Goal: Information Seeking & Learning: Learn about a topic

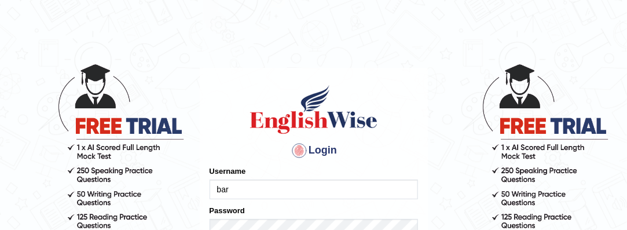
type input "[PERSON_NAME]"
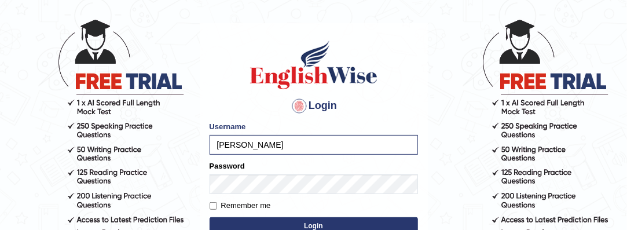
scroll to position [49, 0]
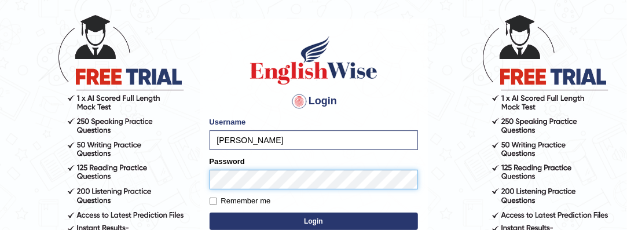
click at [210, 212] on button "Login" at bounding box center [314, 220] width 208 height 17
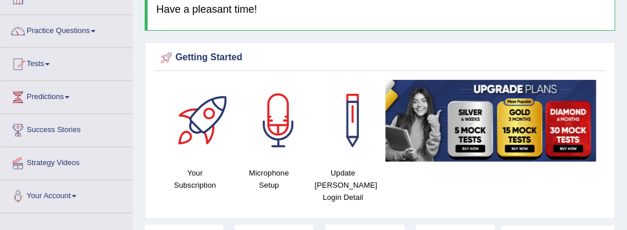
scroll to position [73, 0]
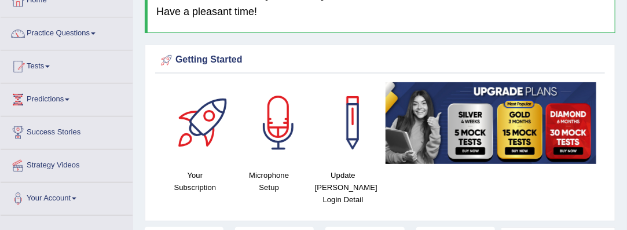
click at [96, 32] on span at bounding box center [93, 33] width 5 height 2
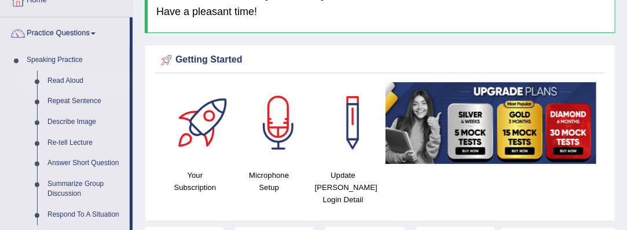
click at [63, 79] on link "Read Aloud" at bounding box center [85, 81] width 87 height 21
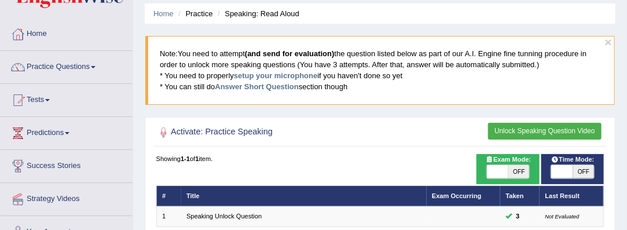
scroll to position [38, 0]
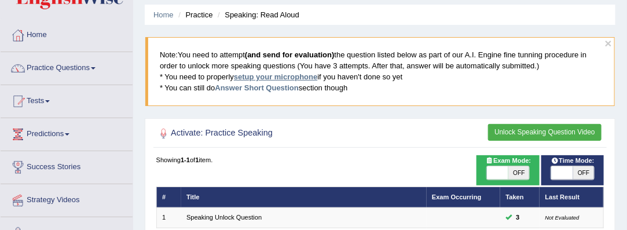
click at [272, 76] on link "setup your microphone" at bounding box center [275, 76] width 83 height 9
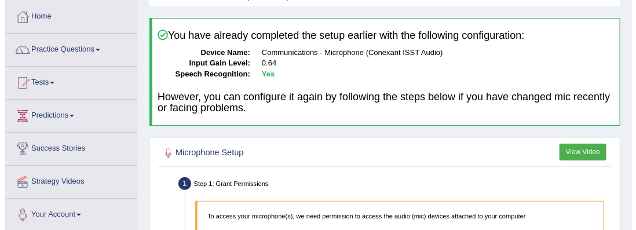
scroll to position [58, 0]
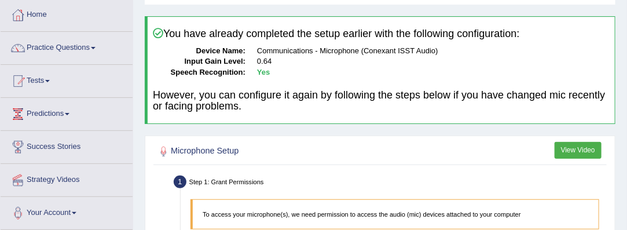
click at [584, 151] on button "View Video" at bounding box center [578, 150] width 47 height 17
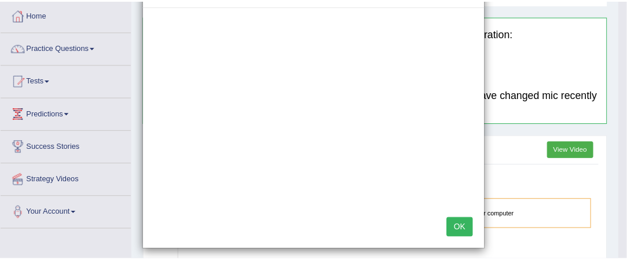
scroll to position [50, 0]
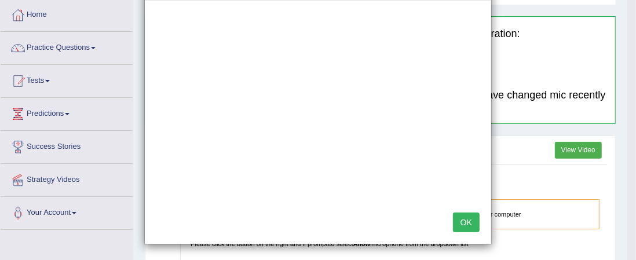
click at [457, 218] on button "OK" at bounding box center [466, 222] width 27 height 20
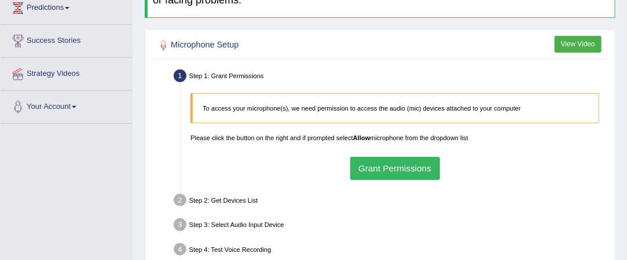
scroll to position [165, 0]
click at [379, 166] on button "Grant Permissions" at bounding box center [395, 167] width 90 height 23
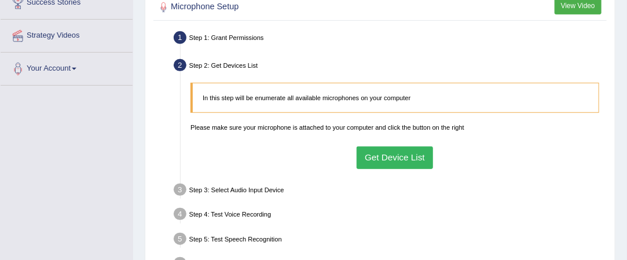
scroll to position [204, 0]
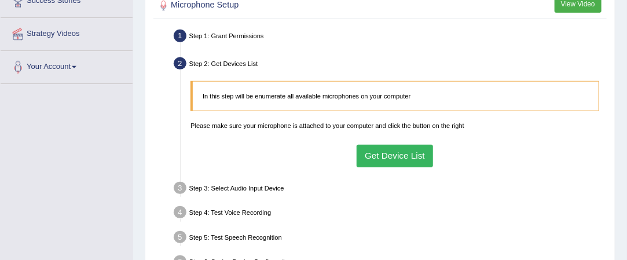
click at [415, 151] on button "Get Device List" at bounding box center [395, 156] width 77 height 23
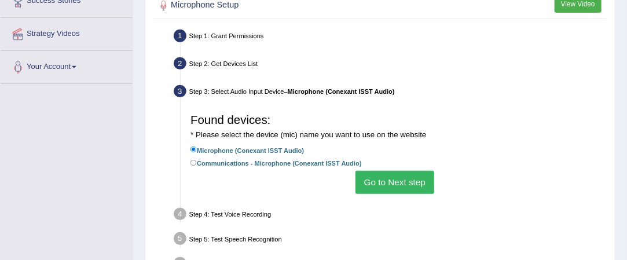
click at [391, 172] on button "Go to Next step" at bounding box center [395, 182] width 78 height 23
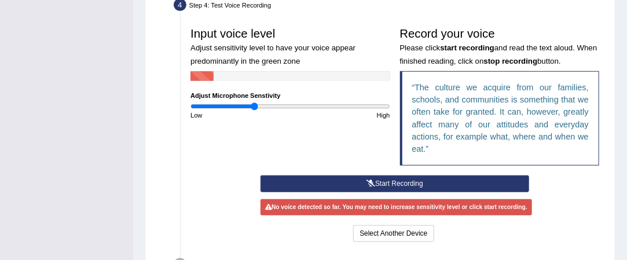
scroll to position [318, 0]
click at [369, 181] on icon at bounding box center [371, 183] width 9 height 7
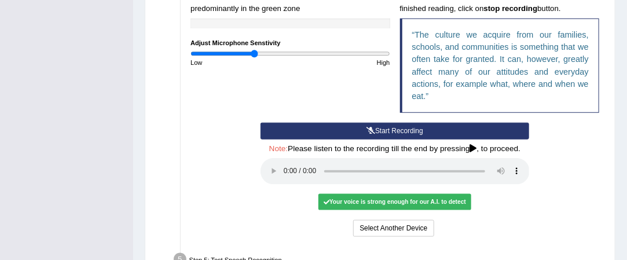
scroll to position [372, 0]
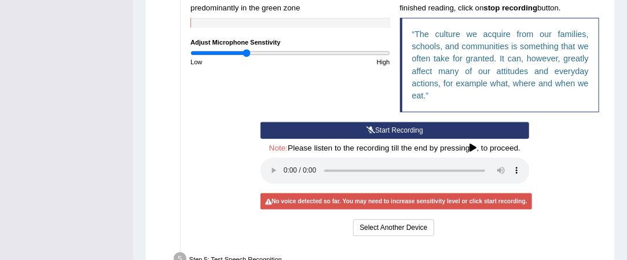
click at [246, 51] on input "range" at bounding box center [289, 53] width 199 height 8
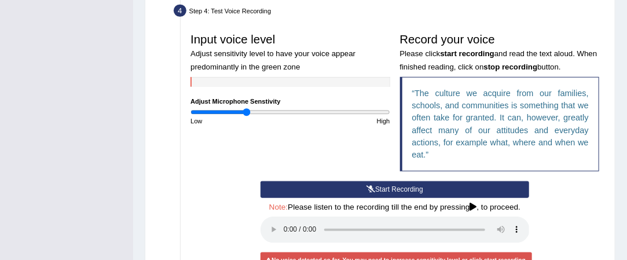
scroll to position [314, 0]
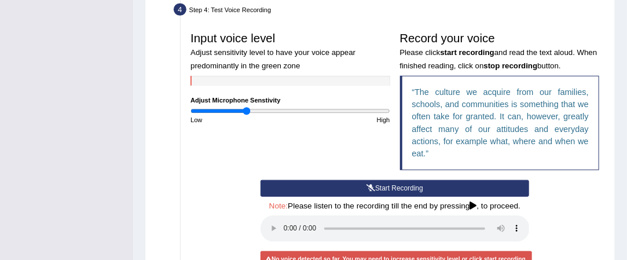
click at [374, 185] on icon at bounding box center [371, 188] width 9 height 7
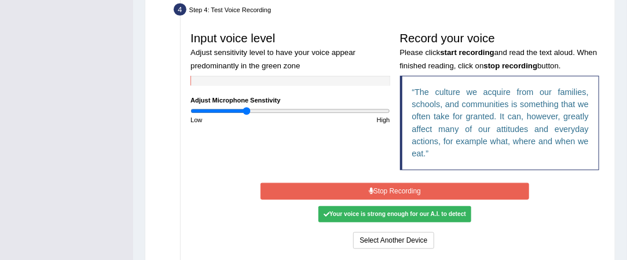
click at [376, 190] on button "Stop Recording" at bounding box center [395, 191] width 269 height 17
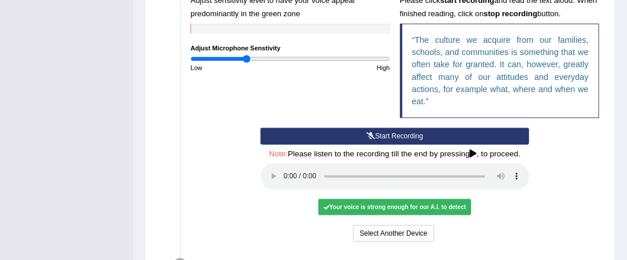
scroll to position [367, 0]
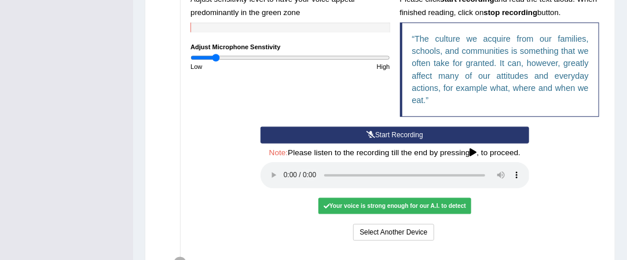
click at [216, 56] on input "range" at bounding box center [289, 58] width 199 height 8
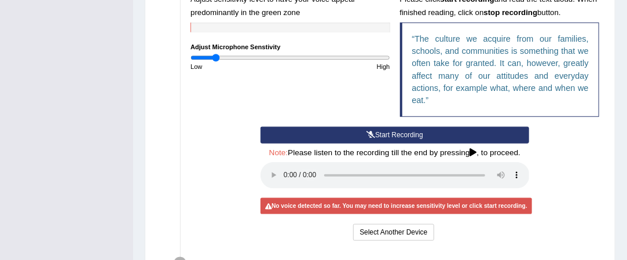
click at [367, 131] on icon at bounding box center [371, 134] width 9 height 7
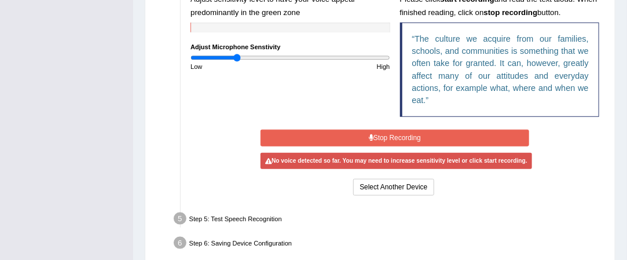
type input "0.46"
click at [236, 57] on input "range" at bounding box center [289, 58] width 199 height 8
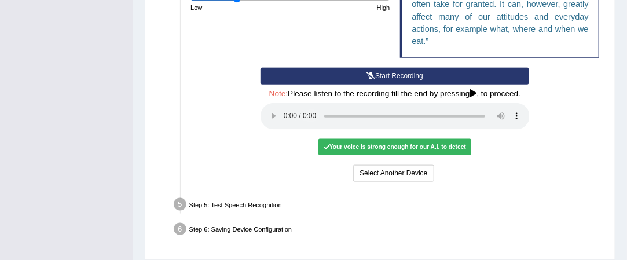
scroll to position [460, 0]
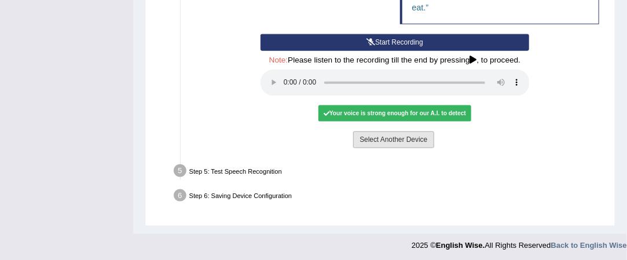
click at [383, 135] on button "Select Another Device" at bounding box center [393, 139] width 80 height 17
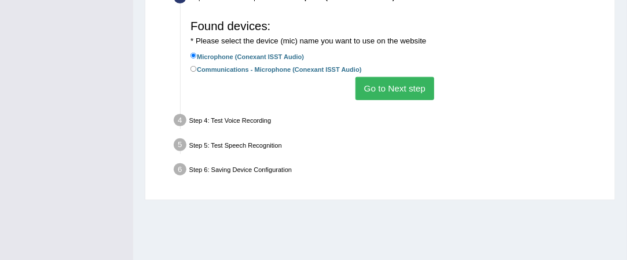
scroll to position [283, 0]
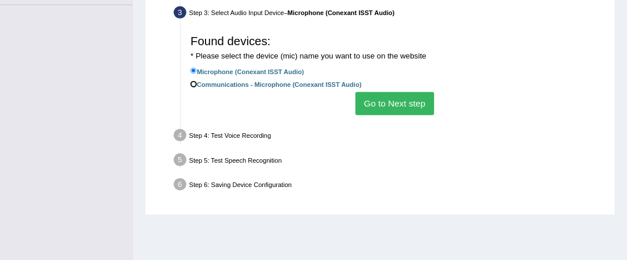
click at [193, 84] on input "Communications - Microphone (Conexant ISST Audio)" at bounding box center [193, 84] width 6 height 6
radio input "true"
click at [399, 96] on button "Go to Next step" at bounding box center [395, 103] width 78 height 23
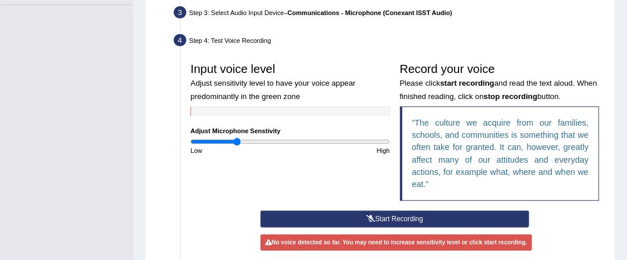
click at [378, 219] on button "Start Recording" at bounding box center [395, 219] width 269 height 17
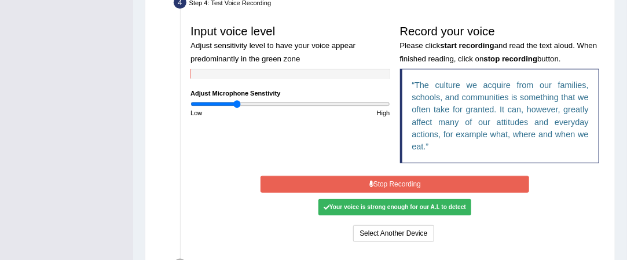
scroll to position [321, 0]
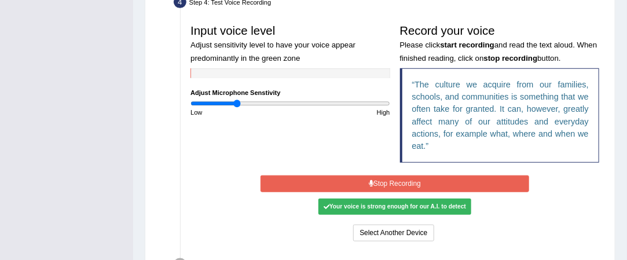
click at [362, 180] on button "Stop Recording" at bounding box center [395, 183] width 269 height 17
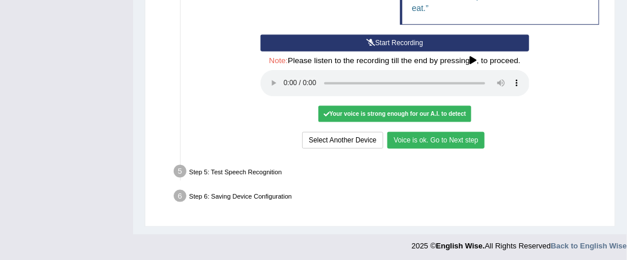
scroll to position [460, 0]
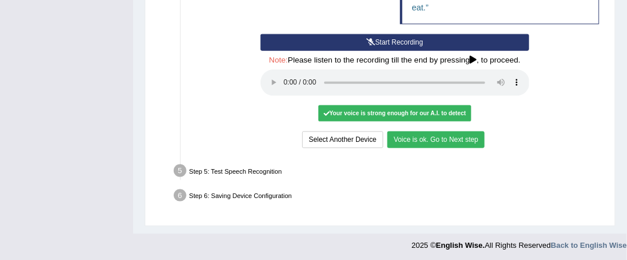
click at [424, 140] on button "Voice is ok. Go to Next step" at bounding box center [435, 139] width 97 height 17
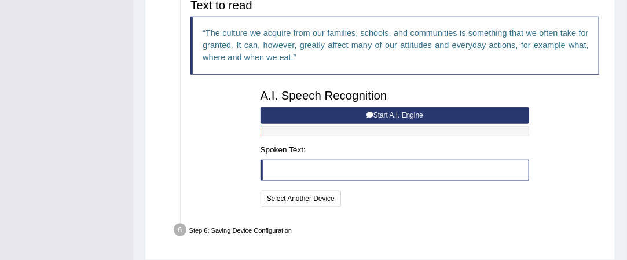
scroll to position [371, 0]
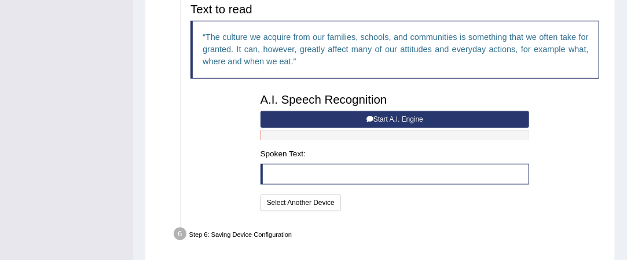
click at [373, 118] on button "Start A.I. Engine" at bounding box center [395, 119] width 269 height 17
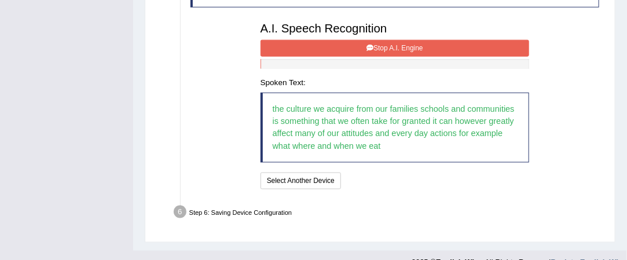
scroll to position [442, 0]
click at [380, 49] on button "Stop A.I. Engine" at bounding box center [395, 47] width 269 height 17
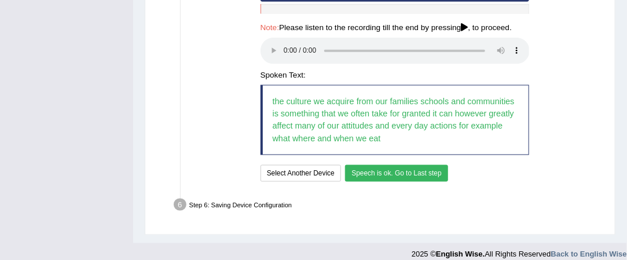
scroll to position [498, 0]
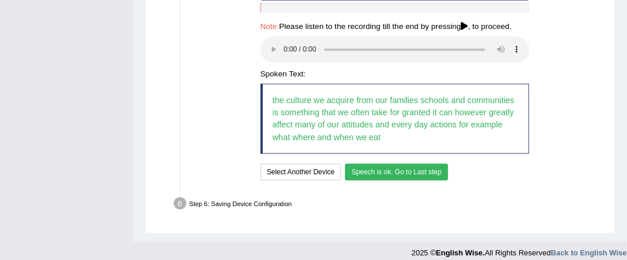
click at [416, 173] on button "Speech is ok. Go to Last step" at bounding box center [396, 172] width 103 height 17
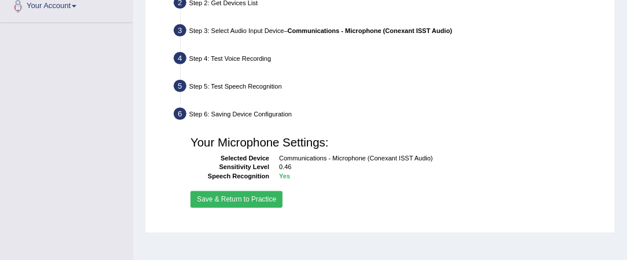
scroll to position [348, 0]
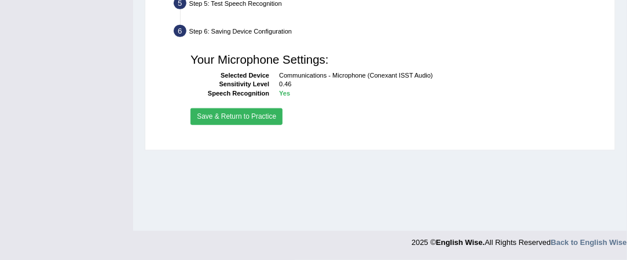
click at [247, 118] on button "Save & Return to Practice" at bounding box center [236, 116] width 92 height 17
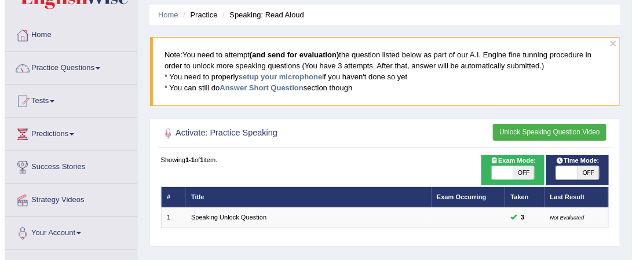
scroll to position [39, 0]
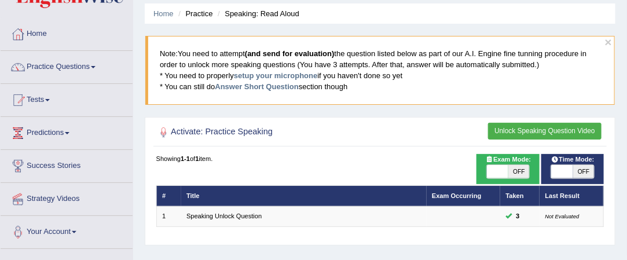
click at [552, 131] on button "Unlock Speaking Question Video" at bounding box center [544, 131] width 113 height 17
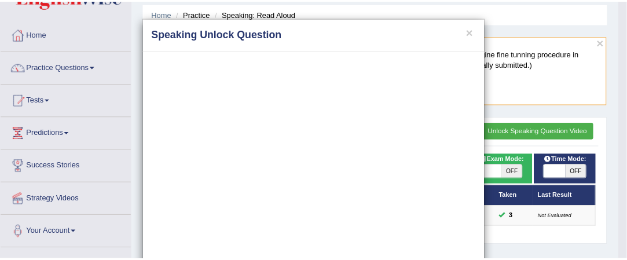
scroll to position [50, 0]
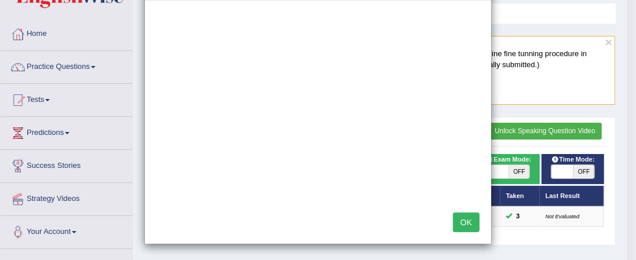
click at [467, 222] on button "OK" at bounding box center [466, 222] width 27 height 20
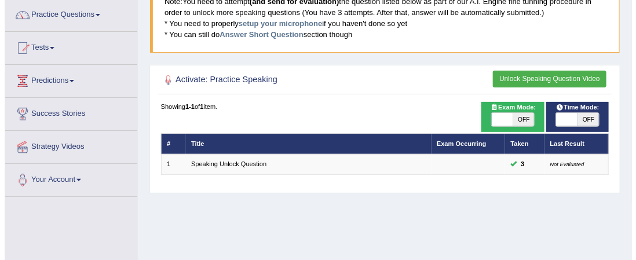
scroll to position [93, 0]
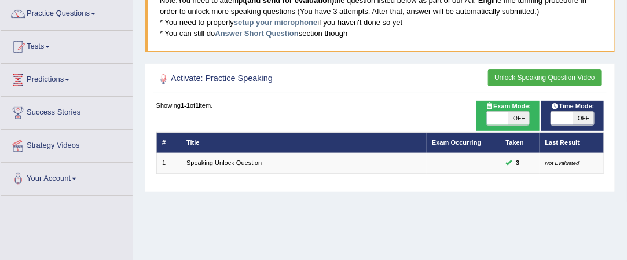
click at [517, 115] on span "OFF" at bounding box center [518, 119] width 21 height 14
checkbox input "true"
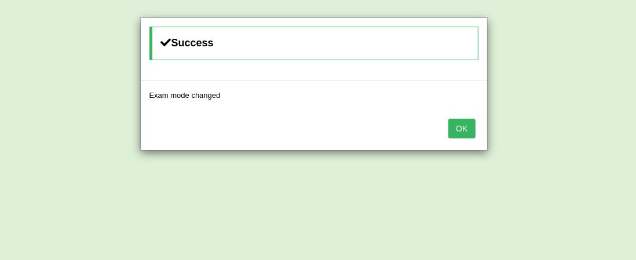
click at [458, 130] on button "OK" at bounding box center [461, 129] width 27 height 20
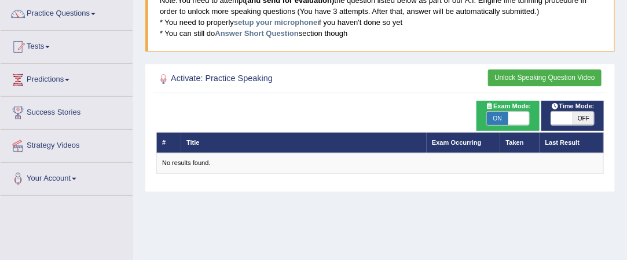
click at [577, 114] on span "OFF" at bounding box center [583, 119] width 21 height 14
checkbox input "true"
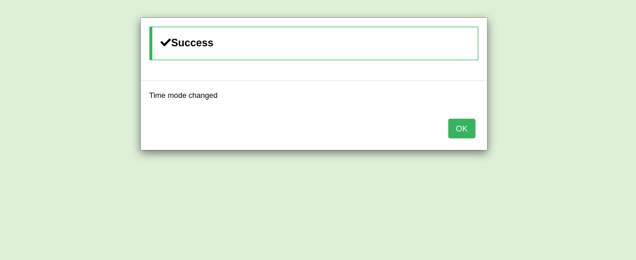
click at [456, 127] on button "OK" at bounding box center [461, 129] width 27 height 20
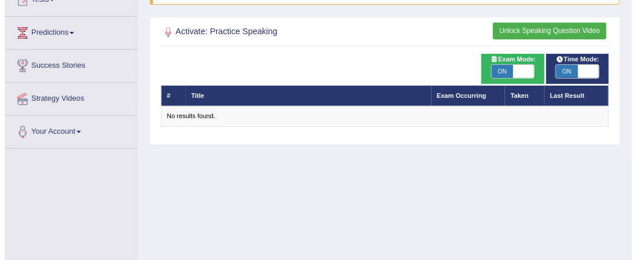
scroll to position [134, 0]
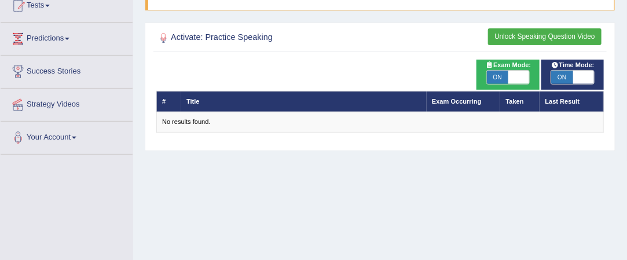
click at [540, 31] on button "Unlock Speaking Question Video" at bounding box center [544, 36] width 113 height 17
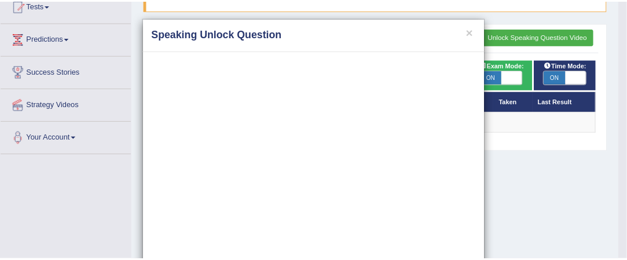
scroll to position [50, 0]
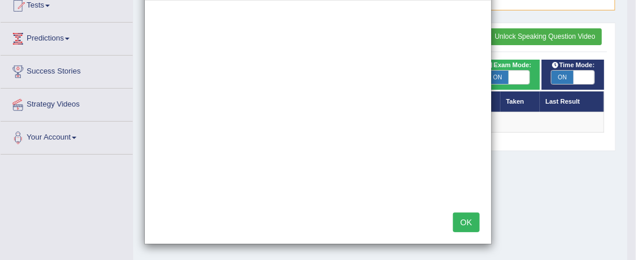
click at [459, 218] on button "OK" at bounding box center [466, 222] width 27 height 20
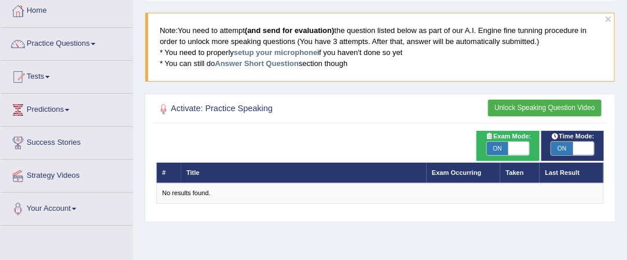
scroll to position [58, 0]
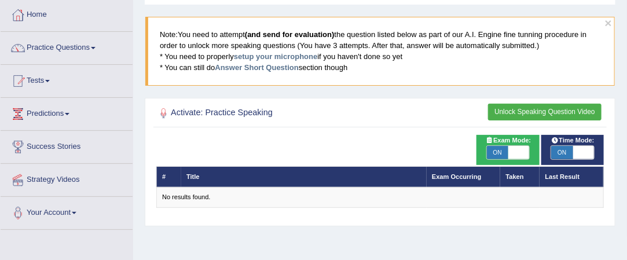
click at [160, 109] on div at bounding box center [163, 113] width 15 height 15
click at [207, 104] on div at bounding box center [380, 114] width 448 height 20
click at [217, 116] on h2 "Activate: Practice Speaking" at bounding box center [295, 113] width 278 height 15
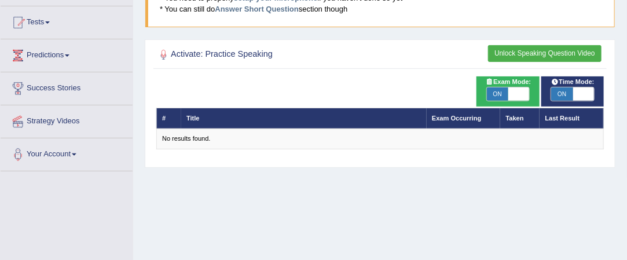
scroll to position [0, 0]
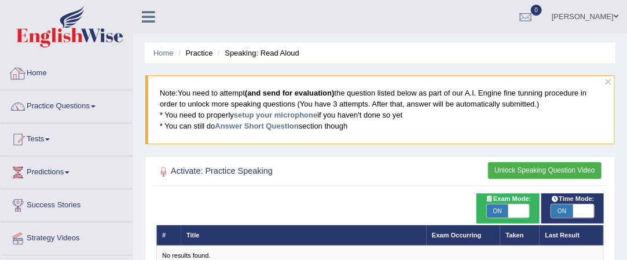
click at [39, 76] on link "Home" at bounding box center [67, 71] width 132 height 29
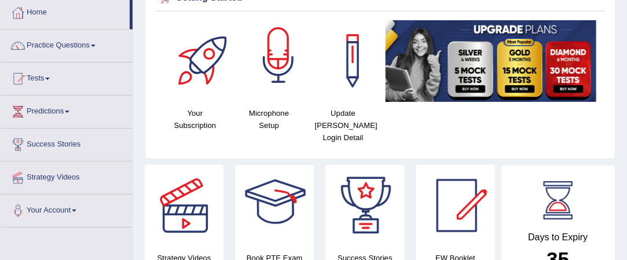
scroll to position [60, 0]
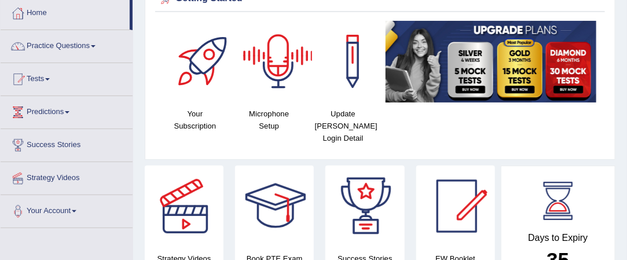
click at [271, 79] on div at bounding box center [278, 61] width 81 height 81
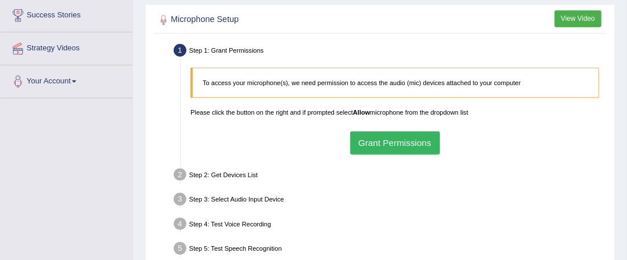
scroll to position [190, 0]
drag, startPoint x: 269, startPoint y: 75, endPoint x: 125, endPoint y: 109, distance: 148.2
click at [125, 109] on div "Toggle navigation Home Practice Questions Speaking Practice Read Aloud Repeat S…" at bounding box center [313, 111] width 627 height 602
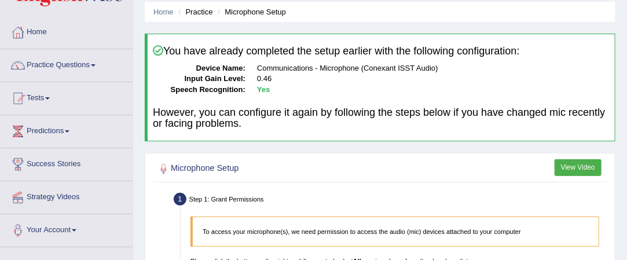
scroll to position [41, 0]
click at [98, 69] on link "Practice Questions" at bounding box center [67, 64] width 132 height 29
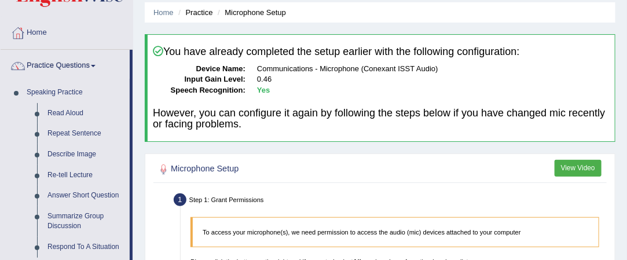
scroll to position [0, 0]
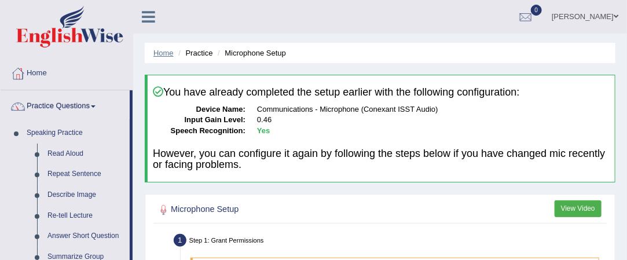
click at [170, 52] on link "Home" at bounding box center [163, 53] width 20 height 9
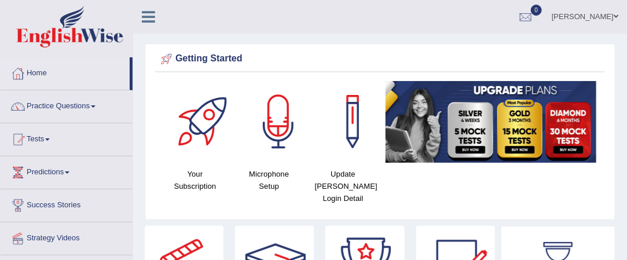
click at [90, 104] on link "Practice Questions" at bounding box center [67, 104] width 132 height 29
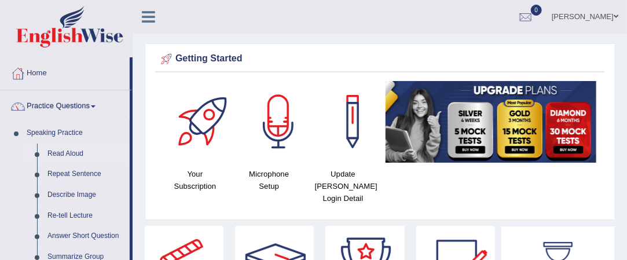
click at [78, 151] on link "Read Aloud" at bounding box center [85, 154] width 87 height 21
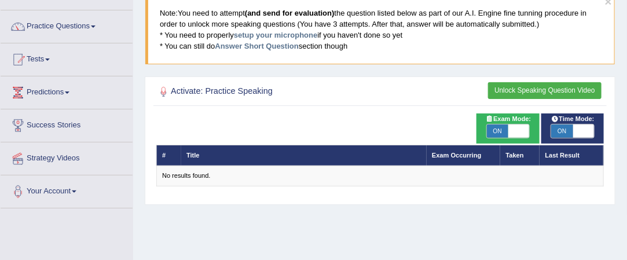
scroll to position [96, 0]
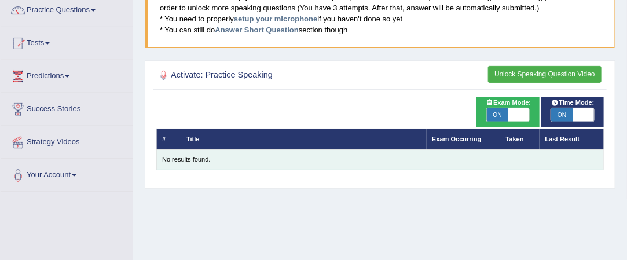
click at [294, 149] on td "No results found." at bounding box center [380, 159] width 448 height 20
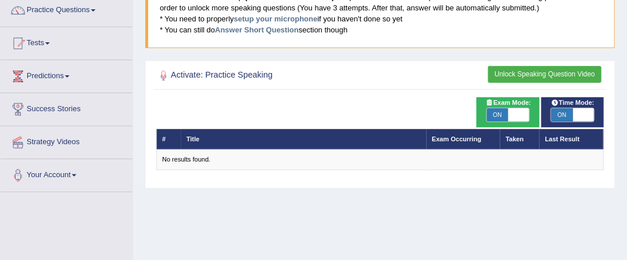
scroll to position [49, 0]
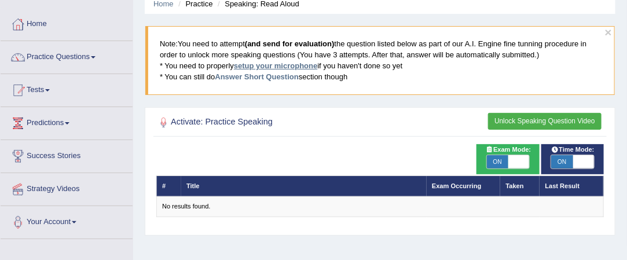
click at [278, 67] on link "setup your microphone" at bounding box center [275, 65] width 83 height 9
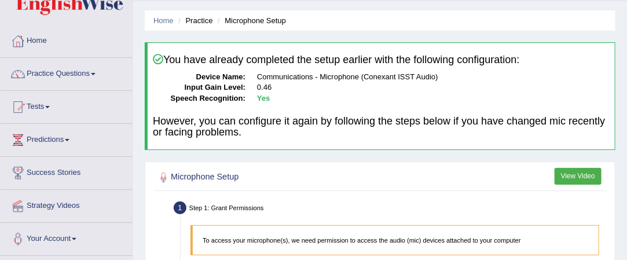
scroll to position [33, 0]
click at [277, 65] on div "You have already completed the setup earlier with the following configuration: …" at bounding box center [380, 96] width 471 height 108
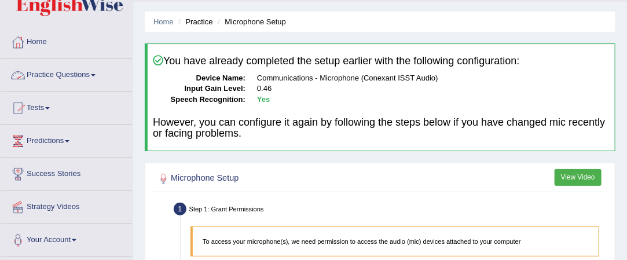
click at [53, 78] on link "Practice Questions" at bounding box center [67, 73] width 132 height 29
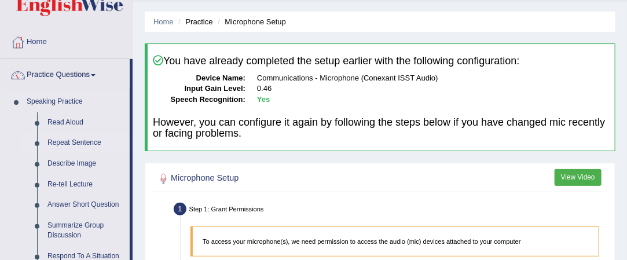
click at [94, 143] on link "Repeat Sentence" at bounding box center [85, 143] width 87 height 21
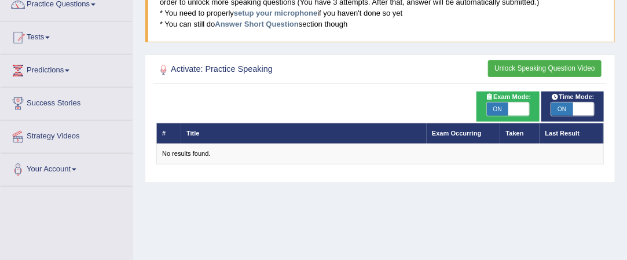
click at [289, 206] on div "Home Practice Speaking: Read Aloud × Note: You need to attempt (and send for ev…" at bounding box center [380, 187] width 494 height 579
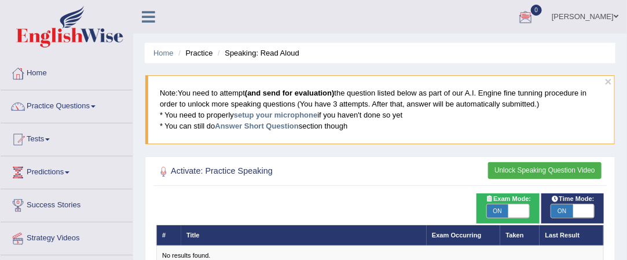
click at [616, 14] on span at bounding box center [616, 17] width 5 height 8
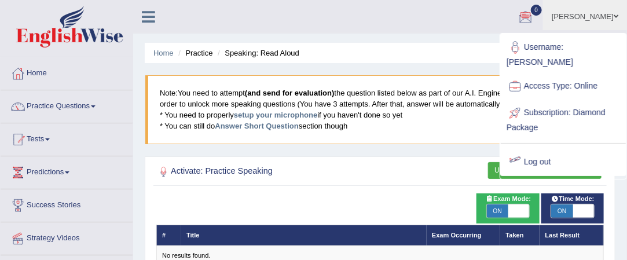
click at [542, 152] on link "Log out" at bounding box center [563, 162] width 125 height 27
